Goal: Find specific page/section: Find specific page/section

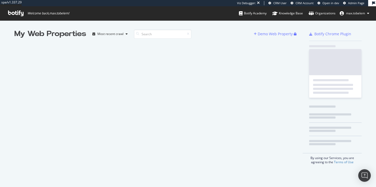
scroll to position [187, 376]
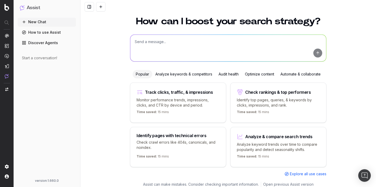
scroll to position [16, 0]
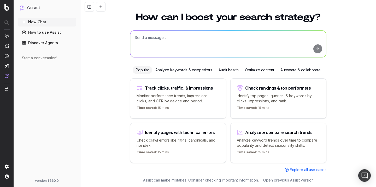
click at [54, 47] on link "Discover Agents" at bounding box center [47, 43] width 58 height 8
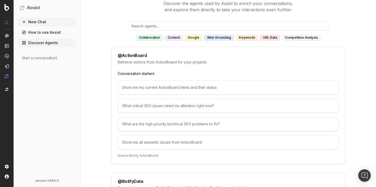
scroll to position [34, 0]
